Goal: Task Accomplishment & Management: Manage account settings

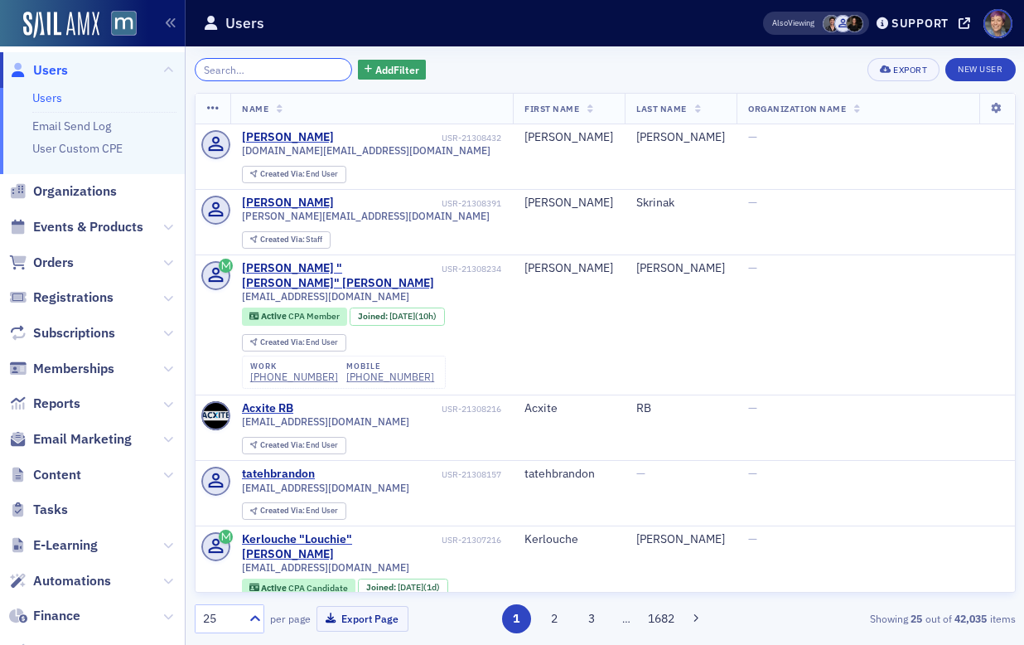
click at [229, 78] on input "search" at bounding box center [274, 69] width 158 height 23
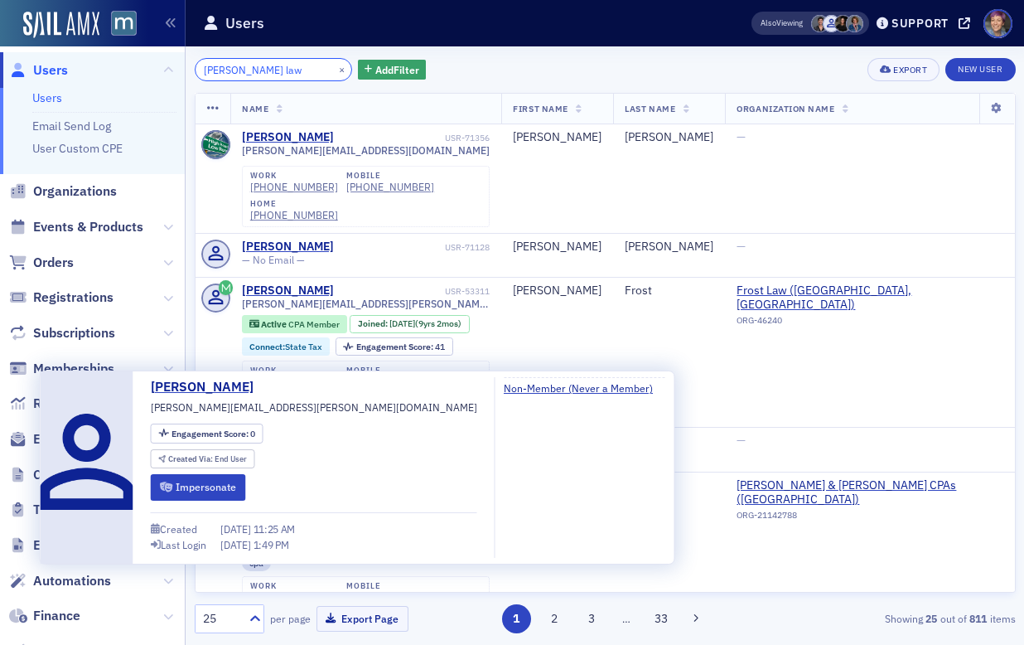
type input "ron frost law"
click at [267, 644] on div "[PERSON_NAME]" at bounding box center [288, 656] width 92 height 15
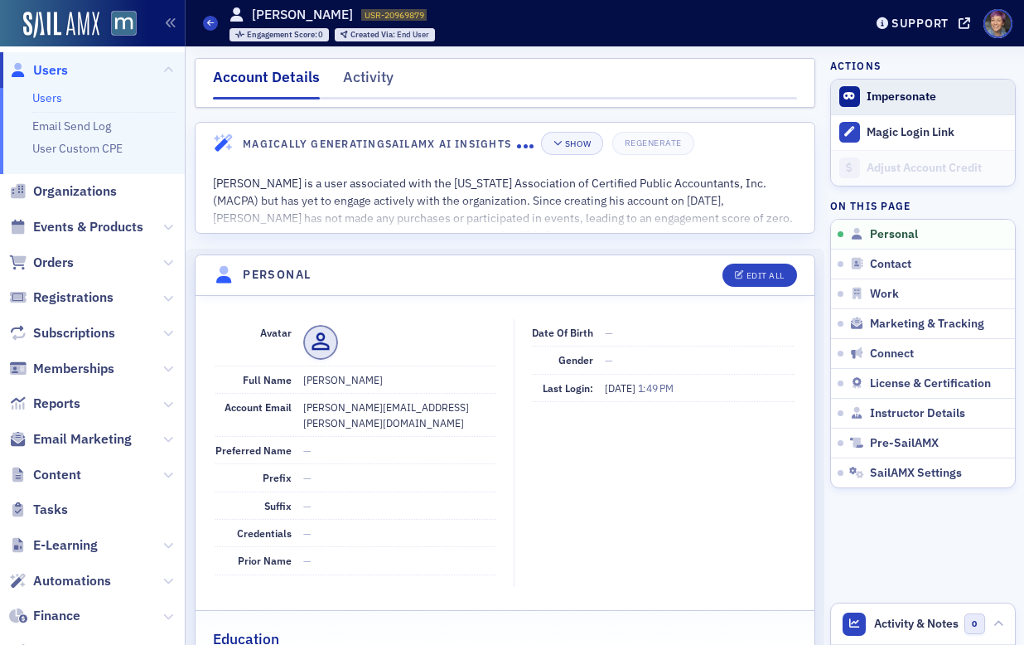
click at [902, 92] on button "Impersonate" at bounding box center [902, 97] width 70 height 15
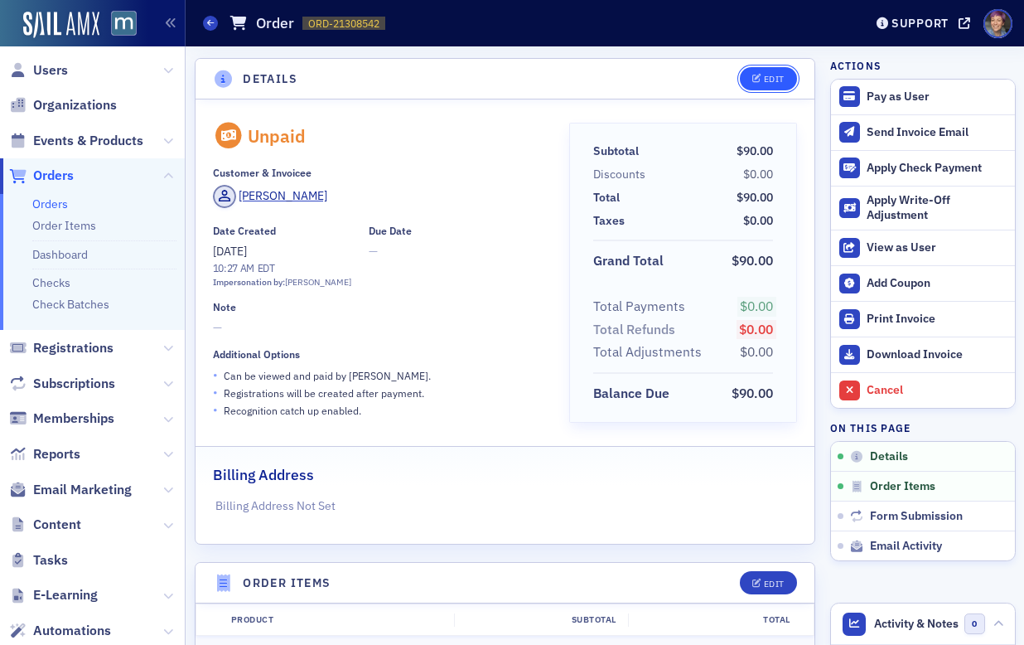
click at [740, 69] on button "Edit" at bounding box center [768, 78] width 57 height 23
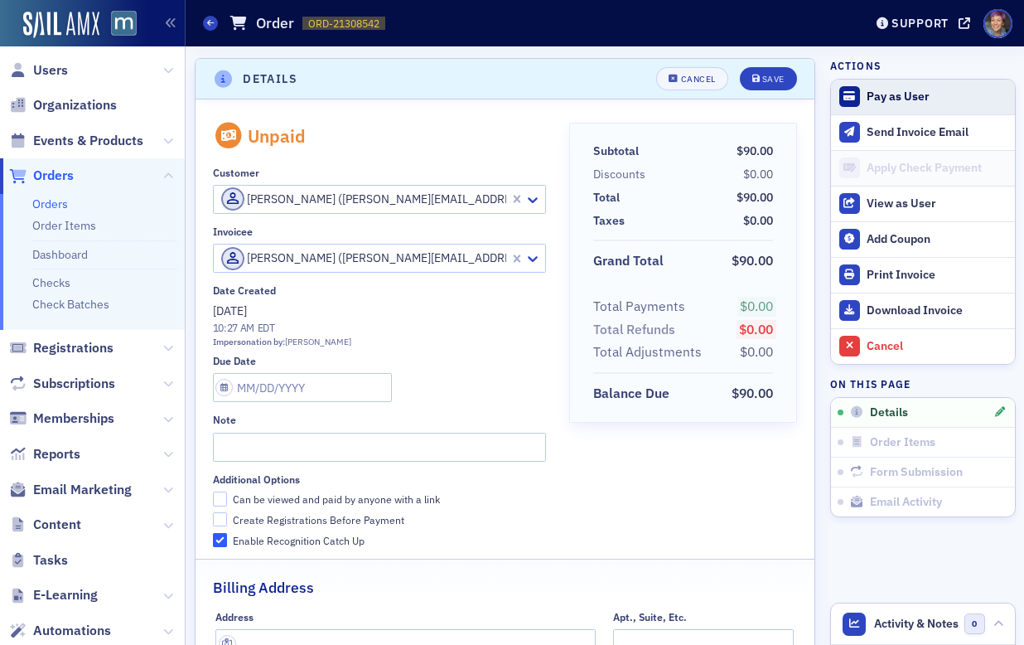
click at [880, 86] on button "Pay as User" at bounding box center [923, 97] width 184 height 35
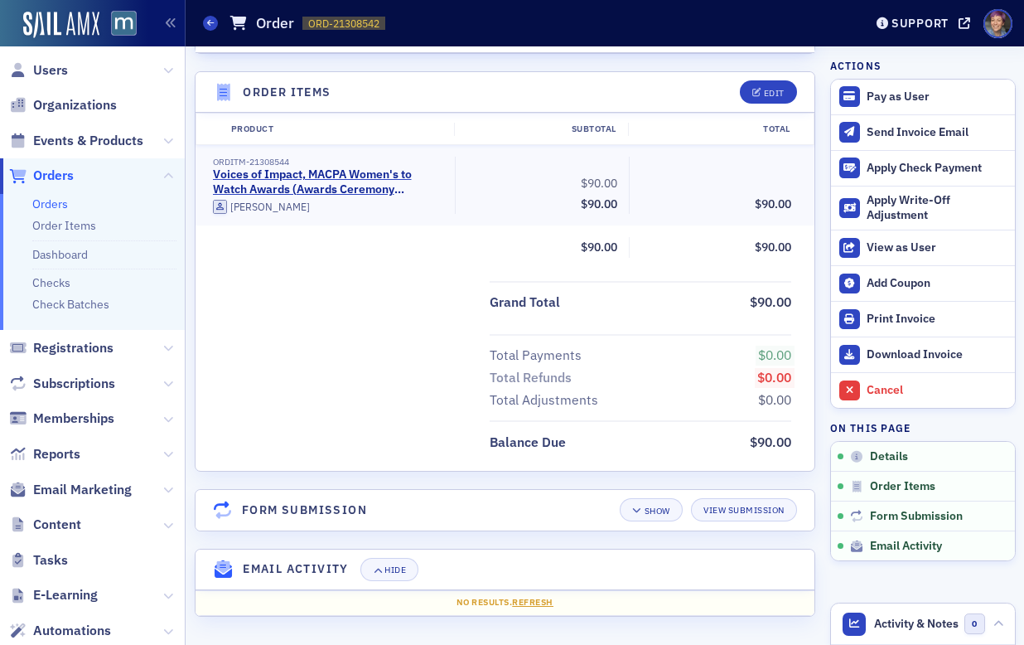
scroll to position [452, 0]
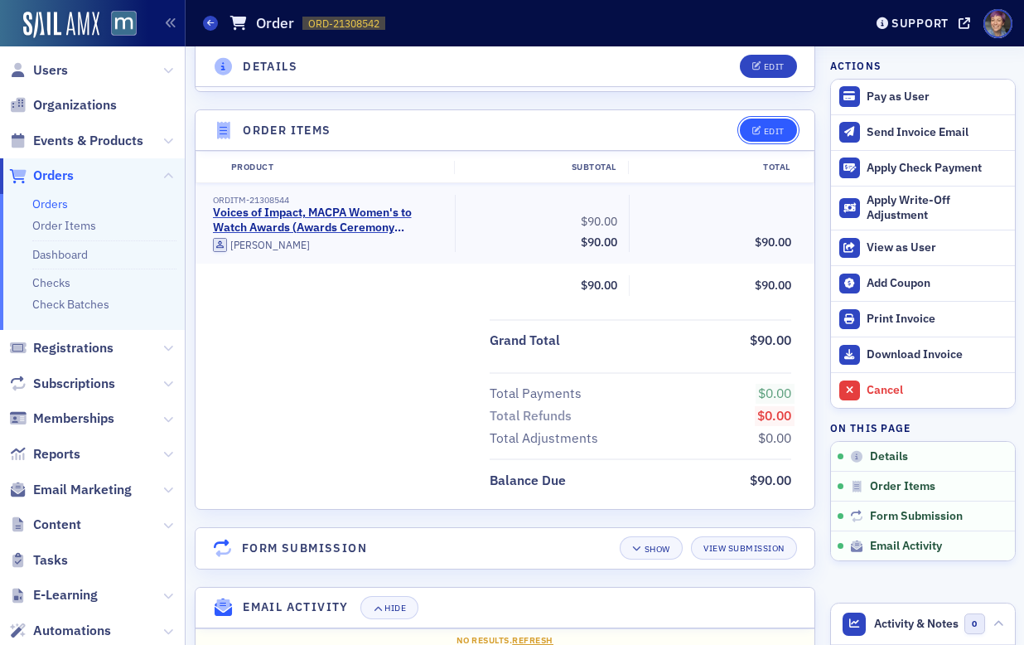
click at [764, 131] on div "Edit" at bounding box center [774, 131] width 21 height 9
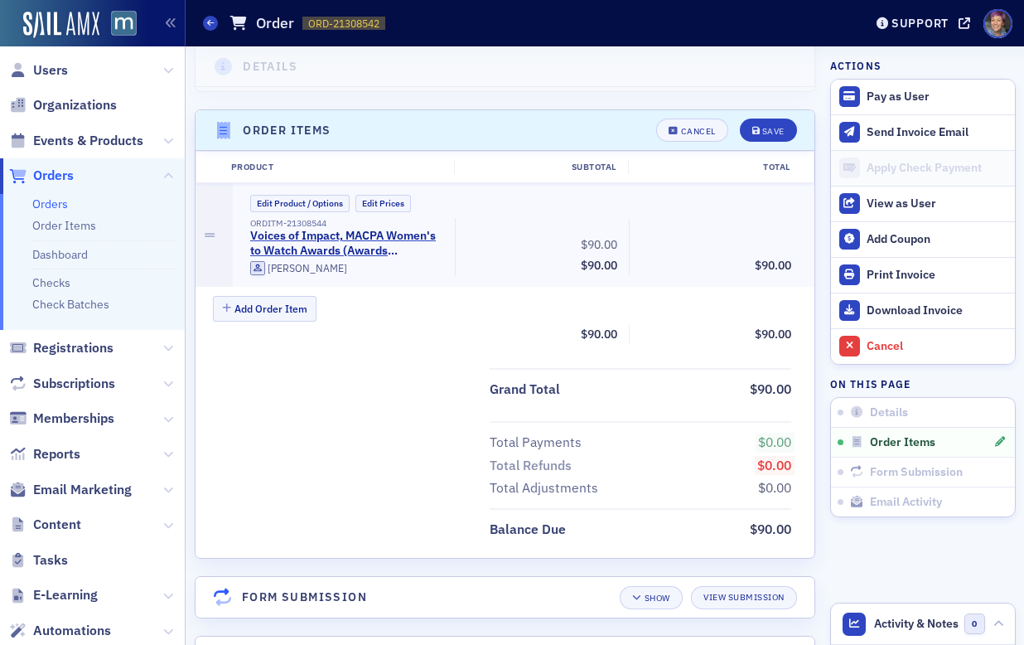
scroll to position [491, 0]
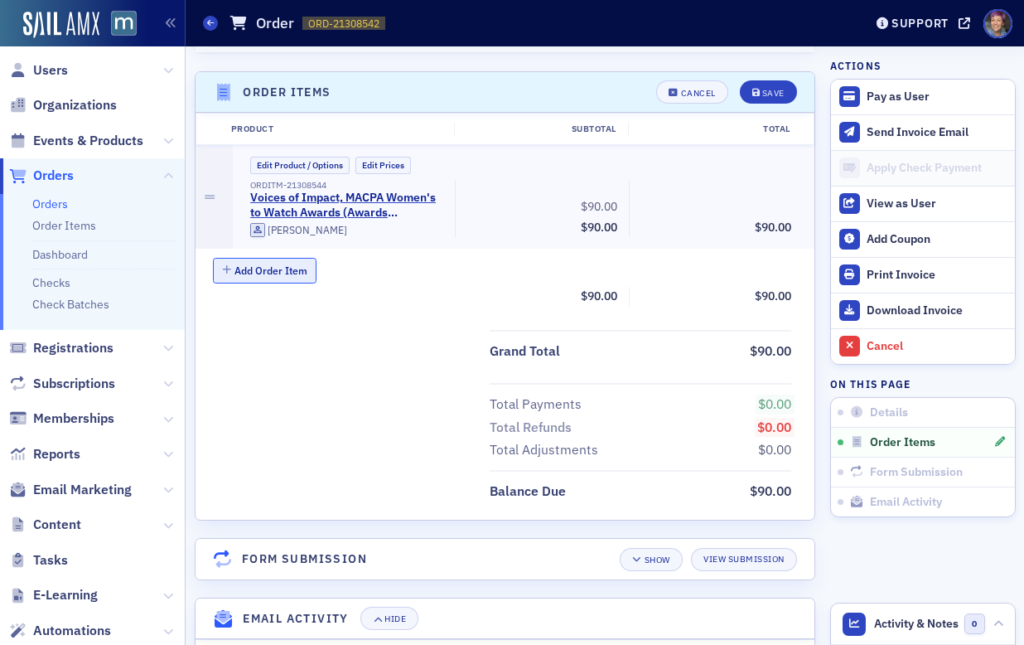
click at [286, 269] on button "Add Order Item" at bounding box center [265, 271] width 104 height 26
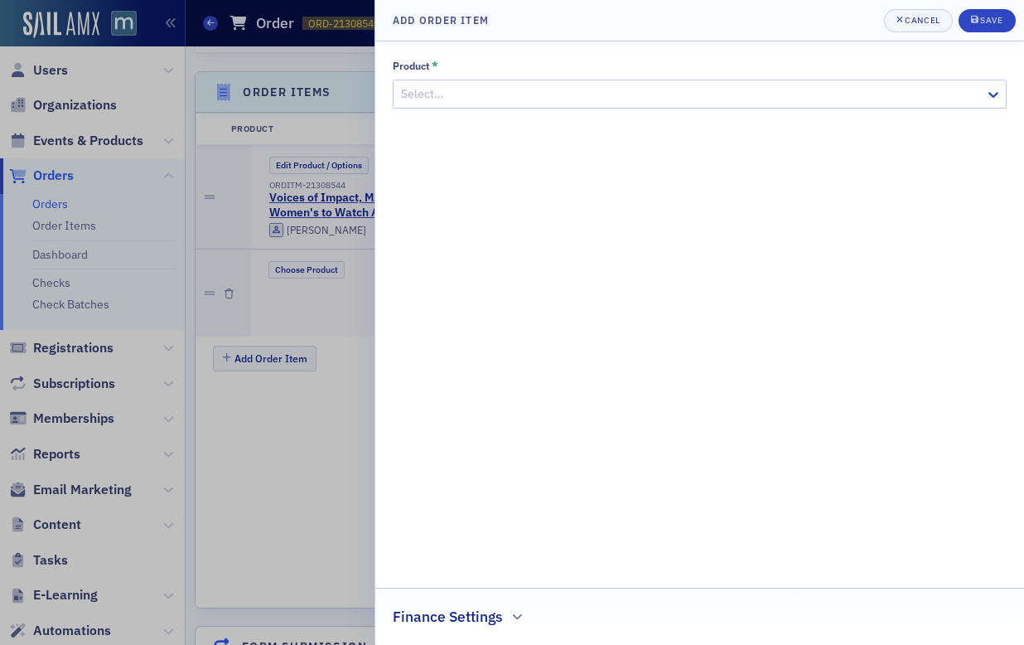
click at [528, 98] on div at bounding box center [691, 94] width 584 height 21
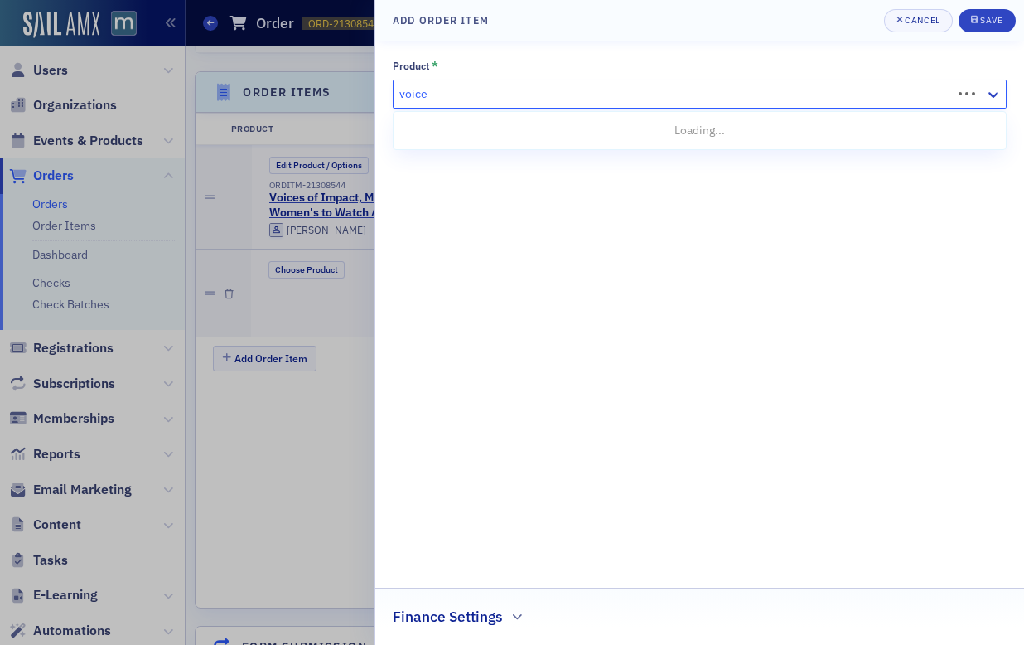
type input "voices"
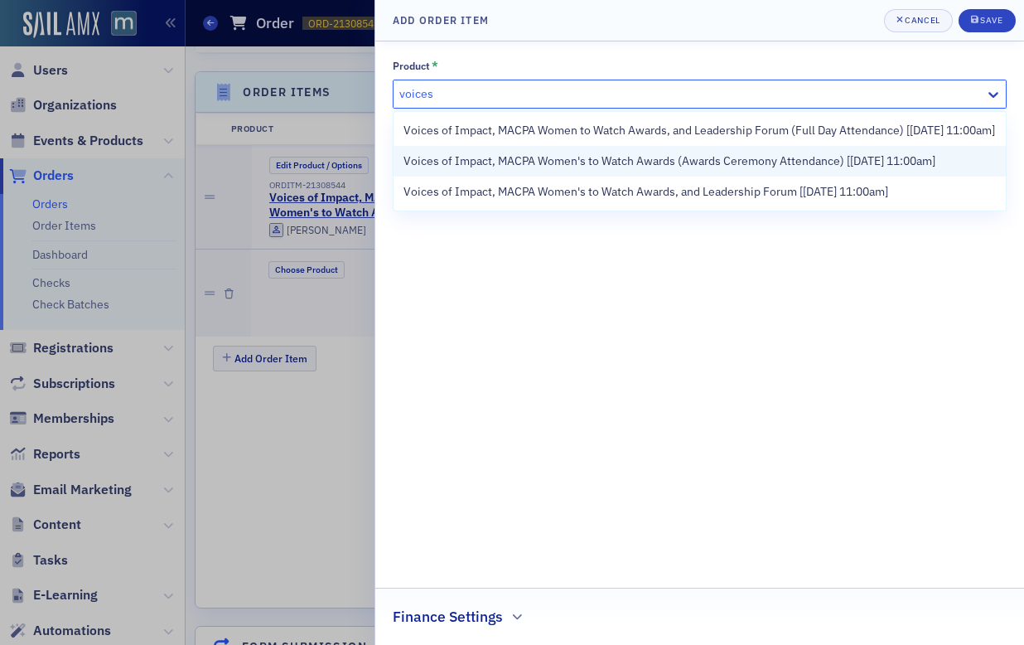
click at [601, 170] on span "Voices of Impact, MACPA Women's to Watch Awards (Awards Ceremony Attendance) [[…" at bounding box center [670, 160] width 532 height 17
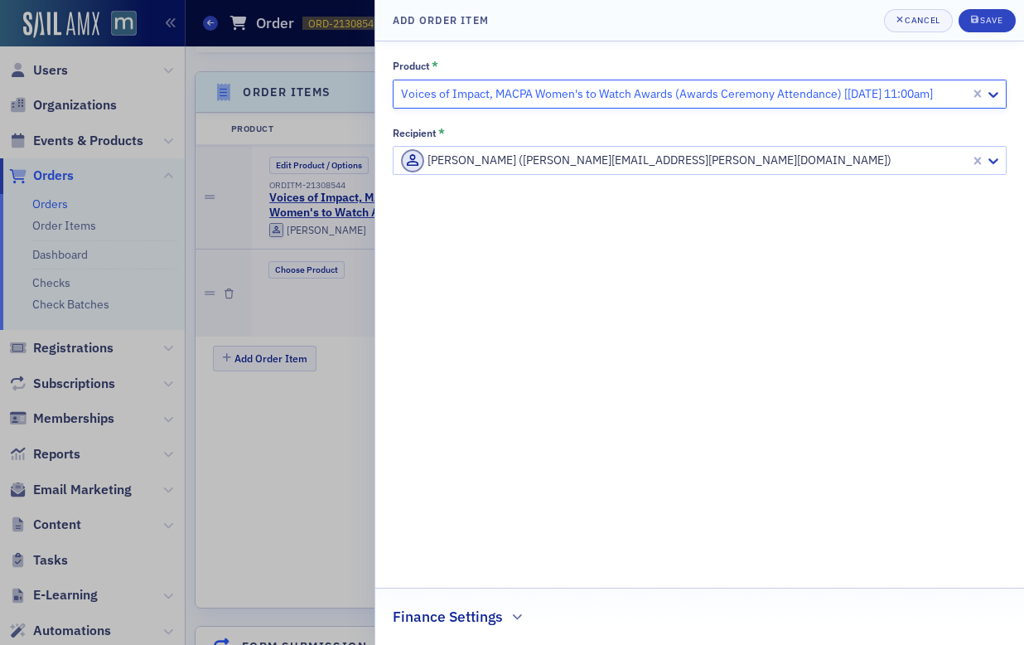
click at [603, 161] on div at bounding box center [683, 160] width 569 height 21
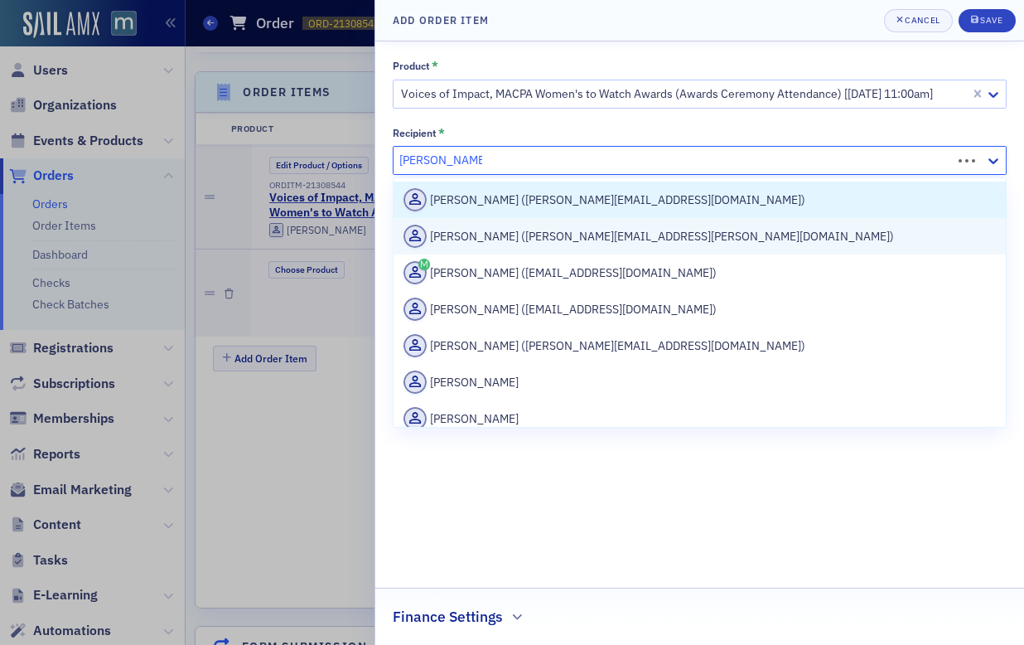
type input "[PERSON_NAME] law"
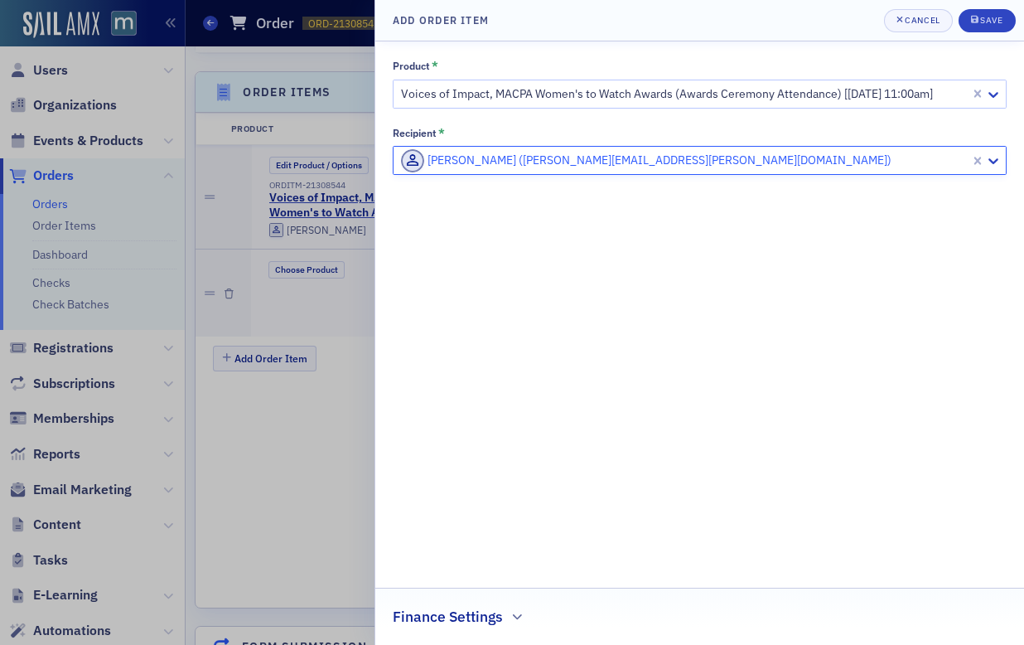
drag, startPoint x: 517, startPoint y: 162, endPoint x: 475, endPoint y: 162, distance: 42.3
click at [475, 162] on div at bounding box center [683, 160] width 569 height 21
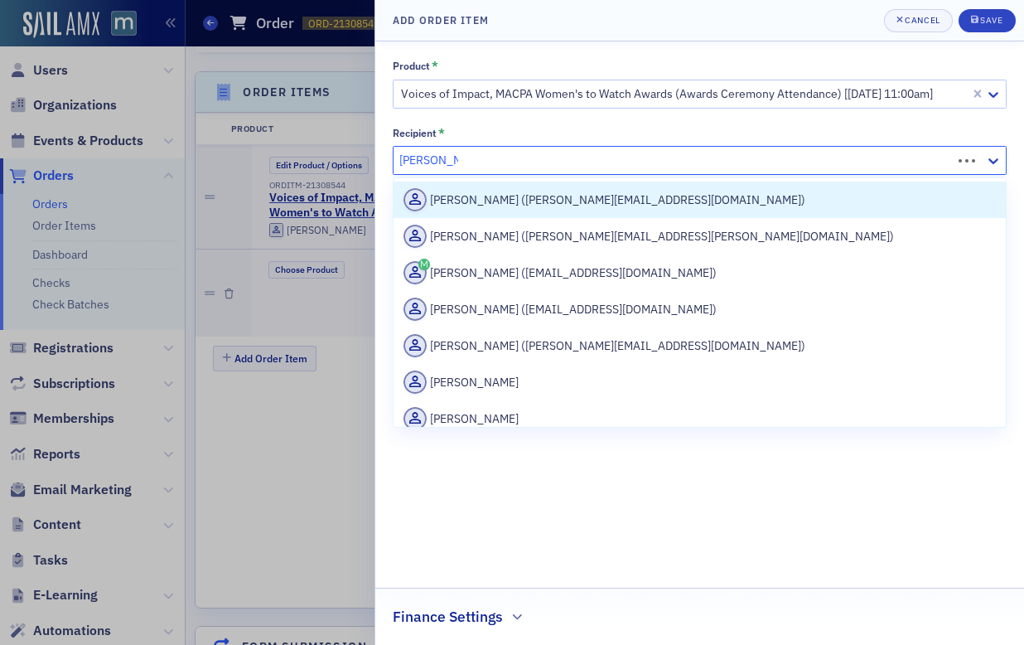
type input "[PERSON_NAME]"
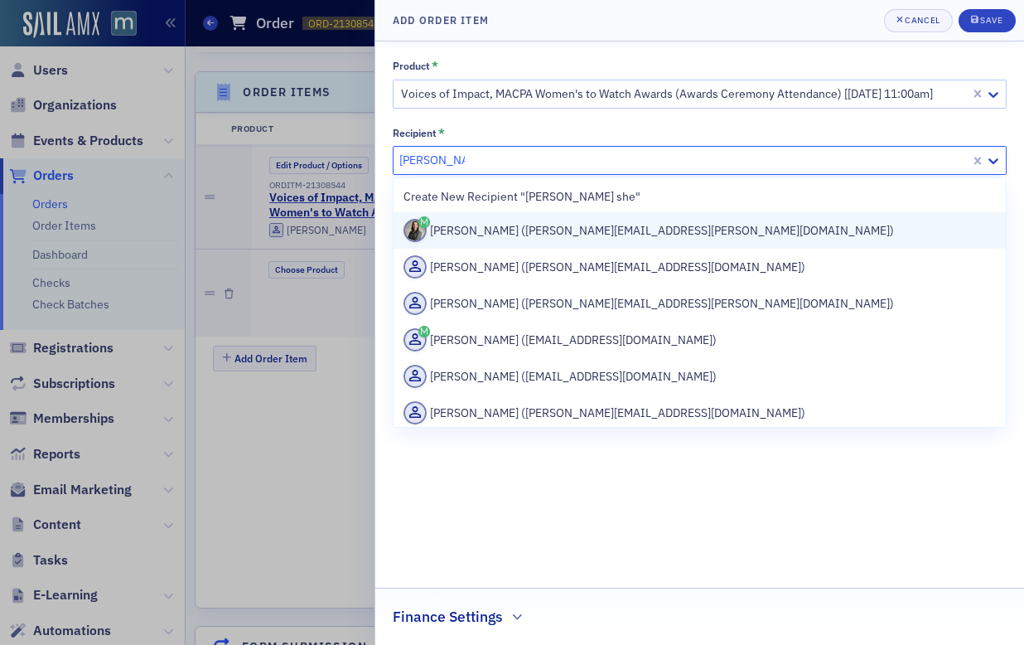
click at [534, 241] on div "[PERSON_NAME] ([PERSON_NAME][EMAIL_ADDRESS][PERSON_NAME][DOMAIN_NAME])" at bounding box center [700, 230] width 593 height 23
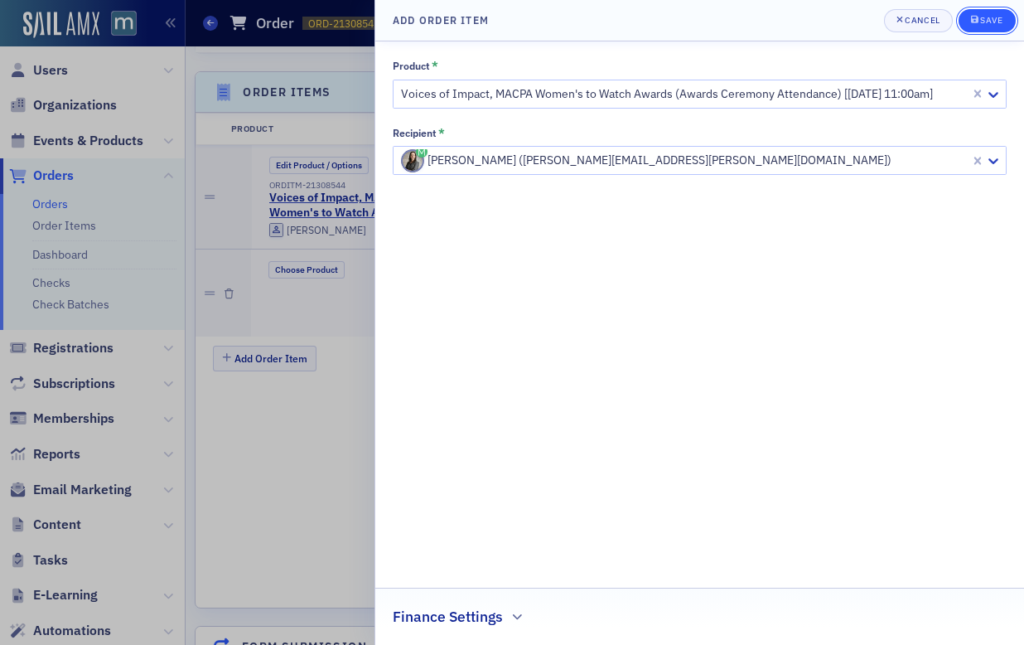
click at [987, 21] on div "Save" at bounding box center [991, 20] width 22 height 9
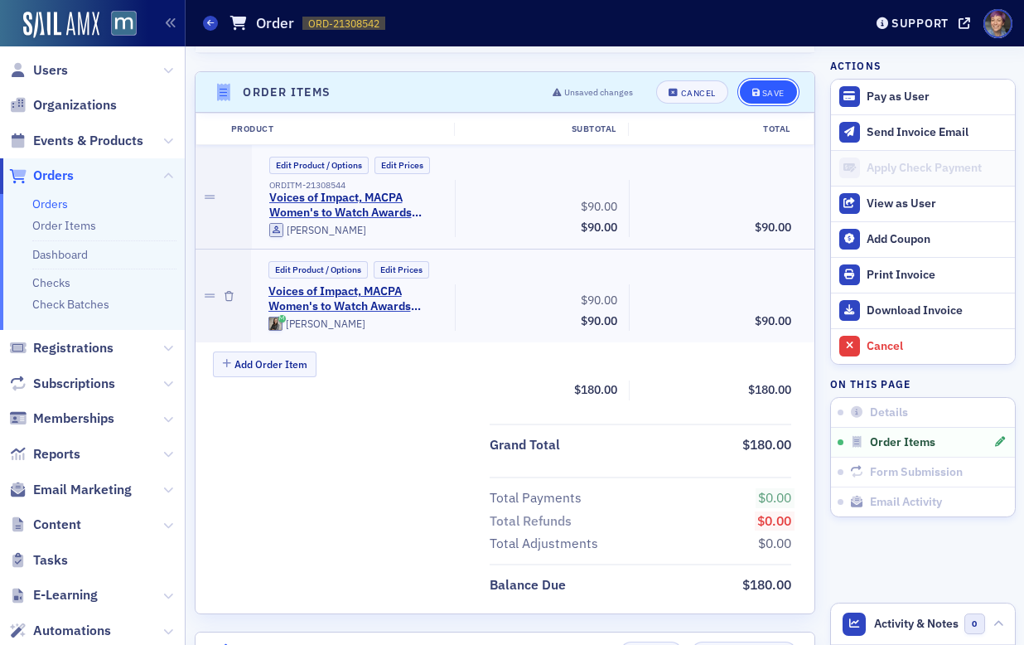
click at [762, 96] on div "Save" at bounding box center [773, 93] width 22 height 9
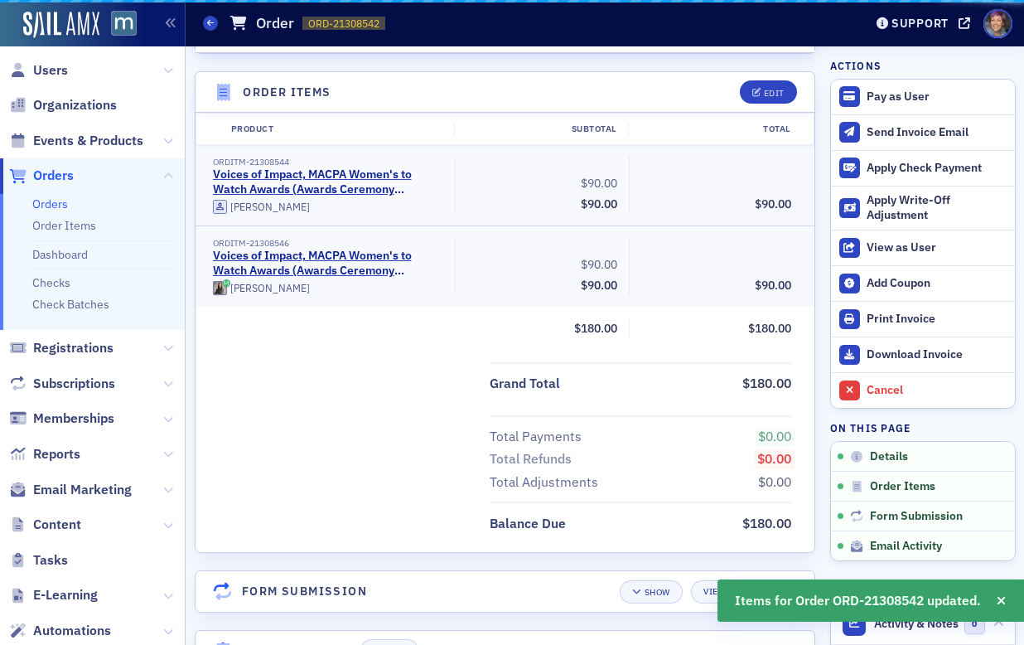
scroll to position [507, 0]
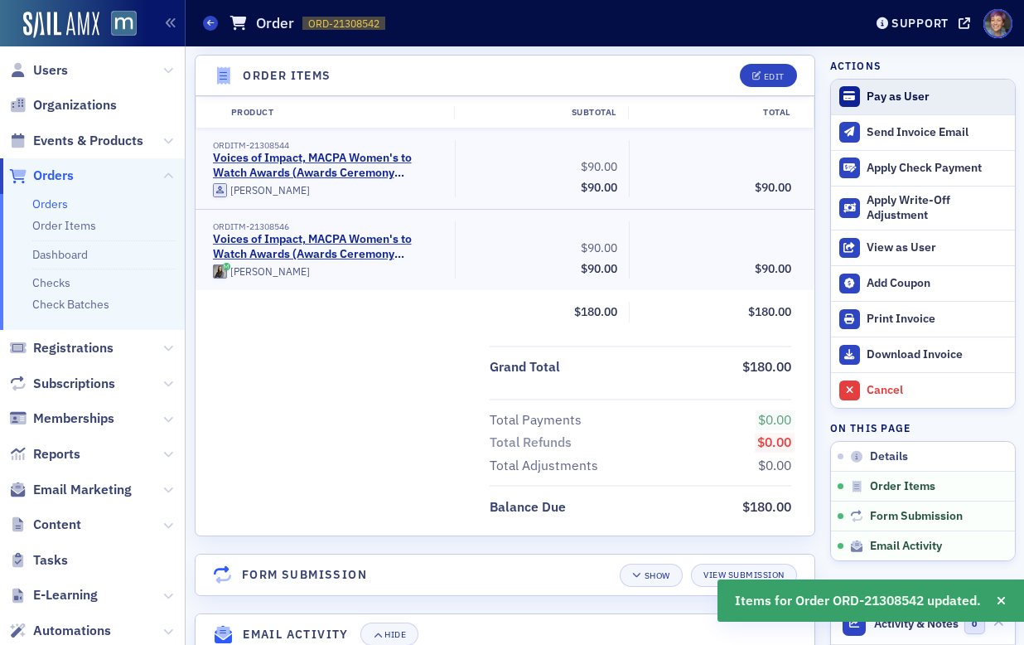
click at [892, 93] on div "Pay as User" at bounding box center [936, 97] width 139 height 15
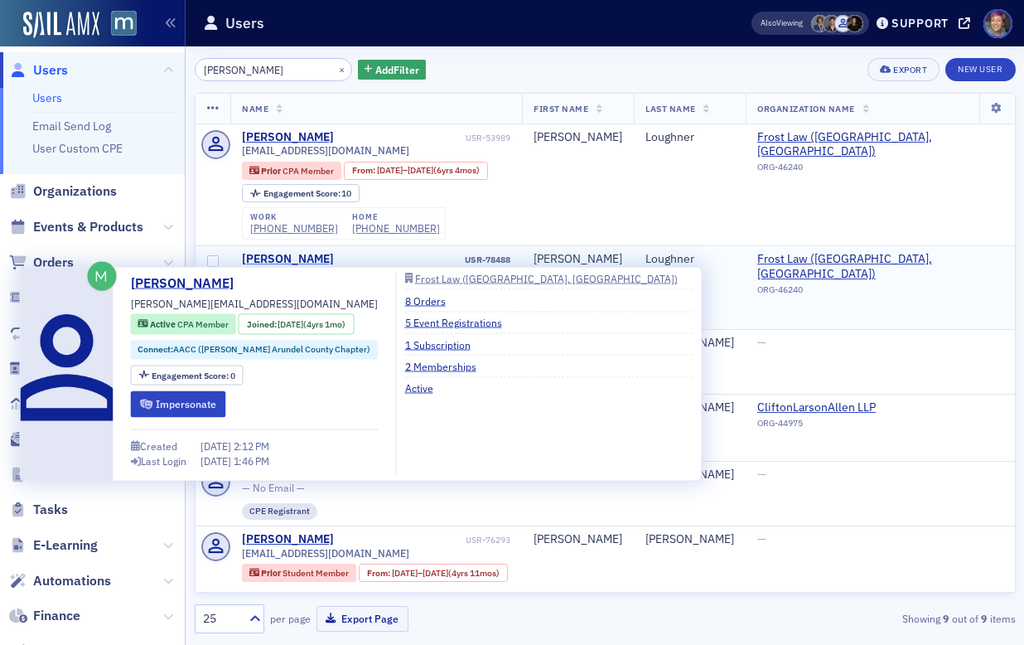
type input "kaitlyn loughn"
click at [297, 261] on div "Kaitlyn Loughner" at bounding box center [288, 259] width 92 height 15
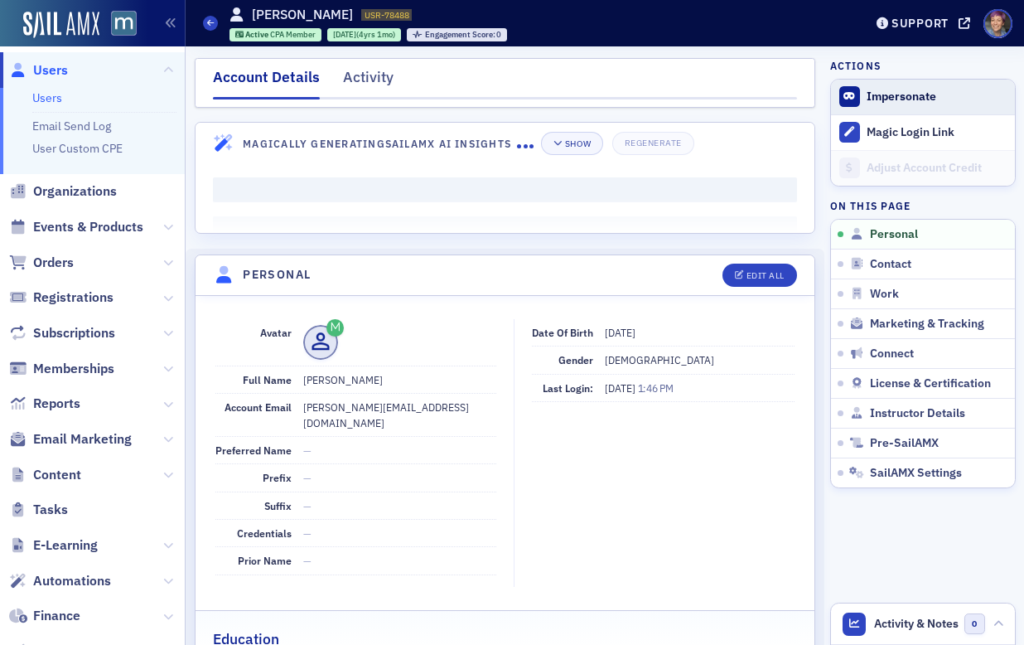
click at [898, 102] on button "Impersonate" at bounding box center [902, 97] width 70 height 15
